Goal: Information Seeking & Learning: Find contact information

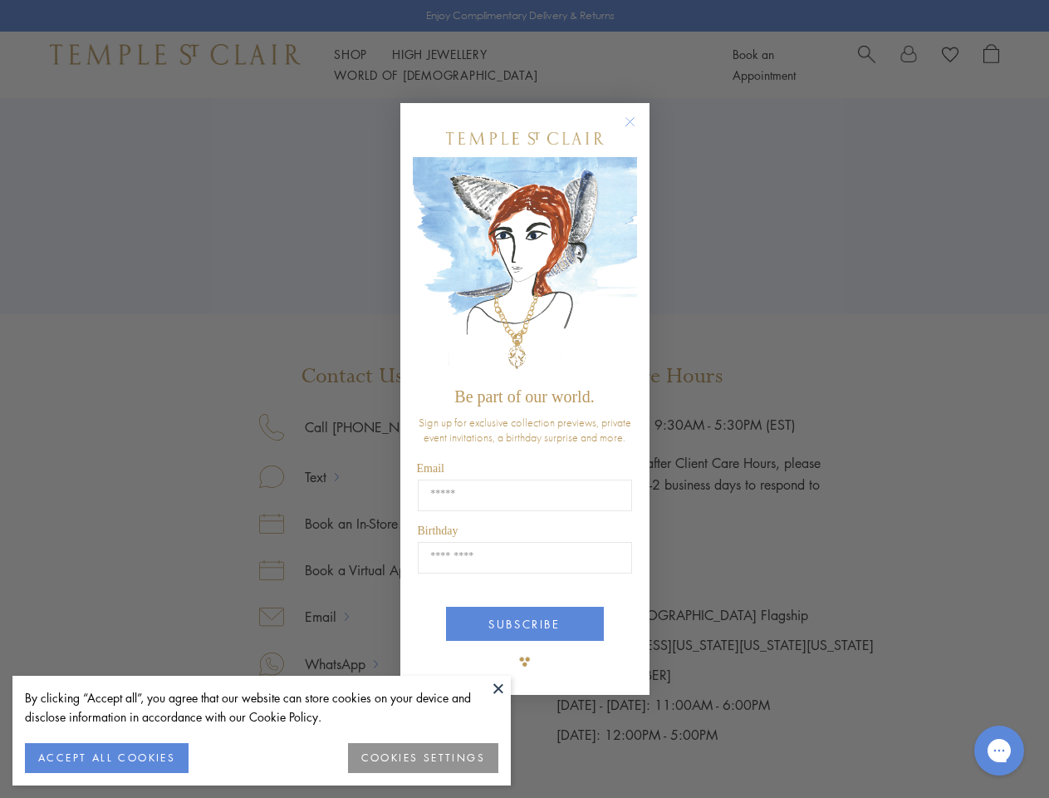
click at [524, 399] on span "Be part of our world." at bounding box center [524, 396] width 140 height 18
click at [499, 688] on button at bounding box center [498, 688] width 25 height 25
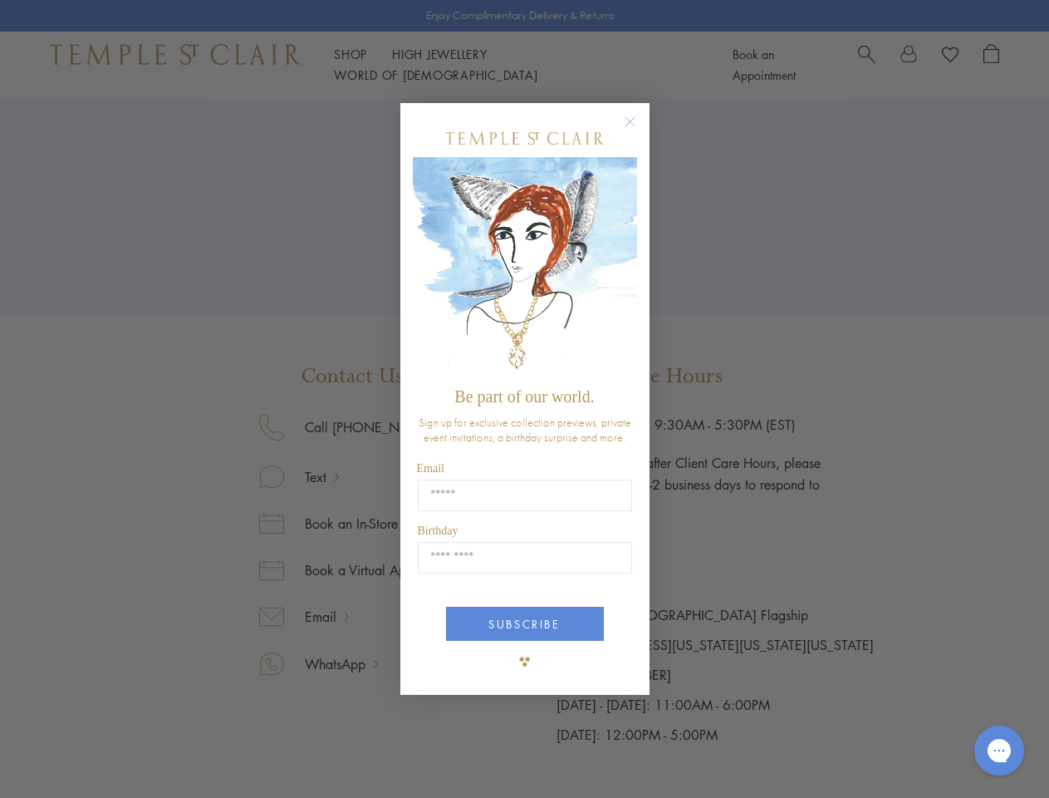
click at [106, 758] on div "Close dialog Be part of our world. Sign up for exclusive collection previews, p…" at bounding box center [524, 399] width 1049 height 798
click at [424, 758] on div "Close dialog Be part of our world. Sign up for exclusive collection previews, p…" at bounding box center [524, 399] width 1049 height 798
click at [638, 129] on icon "Close dialog" at bounding box center [630, 121] width 21 height 21
click at [525, 624] on button "SUBSCRIBE" at bounding box center [525, 624] width 158 height 34
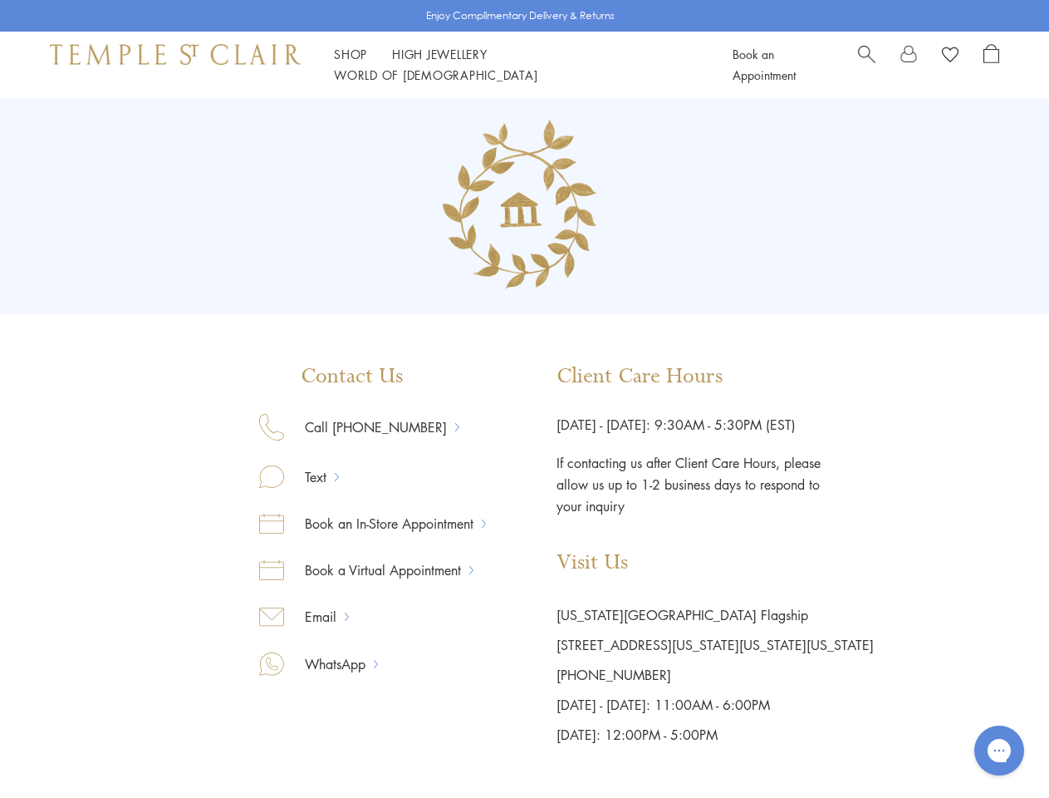
click at [1000, 750] on icon "Open gorgias live chat" at bounding box center [999, 750] width 16 height 16
